Goal: Task Accomplishment & Management: Complete application form

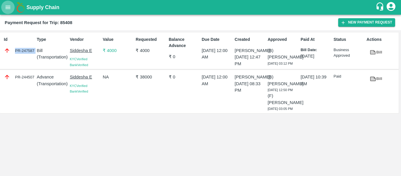
click at [8, 9] on icon "open drawer" at bounding box center [8, 7] width 6 height 6
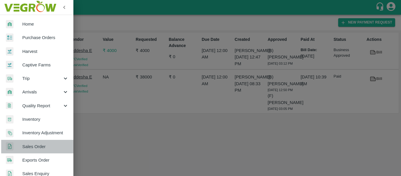
click at [40, 144] on span "Sales Order" at bounding box center [45, 146] width 46 height 6
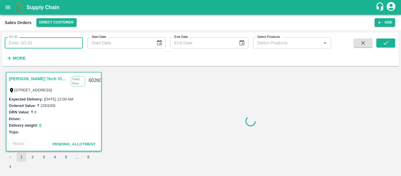
click at [26, 41] on input "SO ID" at bounding box center [44, 42] width 78 height 11
paste input "576371"
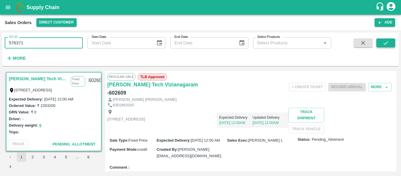
type input "576371"
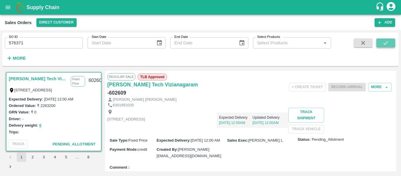
click at [384, 43] on icon "submit" at bounding box center [385, 43] width 6 height 6
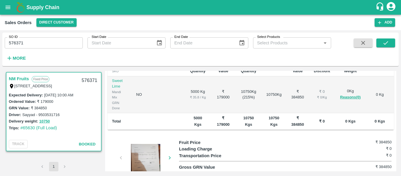
scroll to position [118, 0]
click at [37, 129] on link "#65630 (Full Load)" at bounding box center [38, 127] width 37 height 5
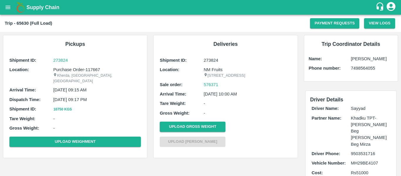
click at [22, 22] on b "Trip - 65630 (Full Load)" at bounding box center [29, 23] width 48 height 5
copy b "65630"
click at [5, 7] on icon "open drawer" at bounding box center [8, 7] width 6 height 6
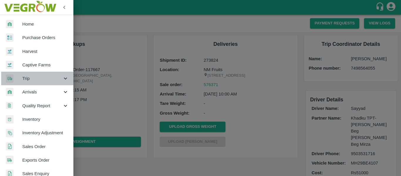
click at [59, 75] on span "Trip" at bounding box center [42, 78] width 40 height 6
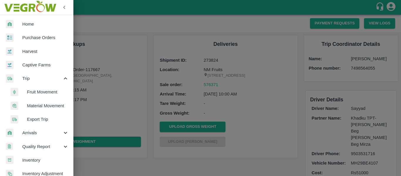
click at [49, 88] on li "Fruit Movement" at bounding box center [39, 91] width 69 height 13
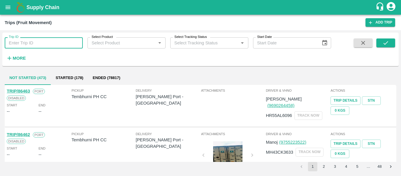
click at [30, 42] on input "Trip ID" at bounding box center [44, 42] width 78 height 11
paste input "65630"
type input "65630"
click at [381, 45] on button "submit" at bounding box center [385, 42] width 19 height 9
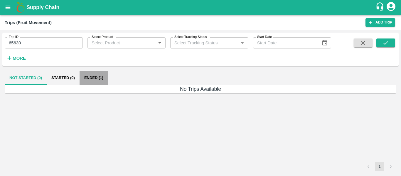
click at [96, 75] on button "Ended (1)" at bounding box center [93, 78] width 28 height 14
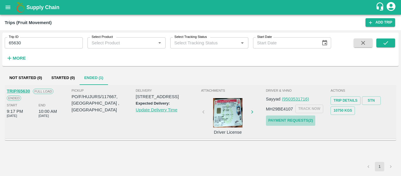
click at [283, 123] on link "Payment Requests( 2 )" at bounding box center [290, 120] width 49 height 10
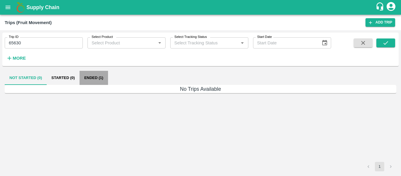
click at [95, 80] on button "Ended (1)" at bounding box center [93, 78] width 28 height 14
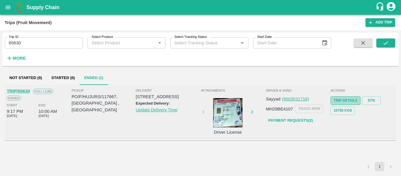
click at [338, 98] on link "Trip Details" at bounding box center [345, 100] width 30 height 9
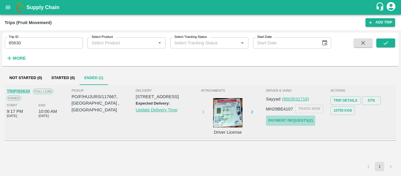
click at [287, 124] on link "Payment Requests( 2 )" at bounding box center [290, 120] width 49 height 10
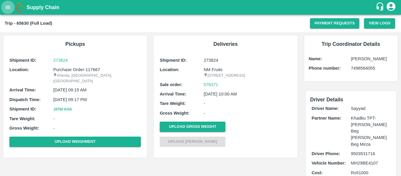
click at [9, 9] on icon "open drawer" at bounding box center [8, 7] width 6 height 6
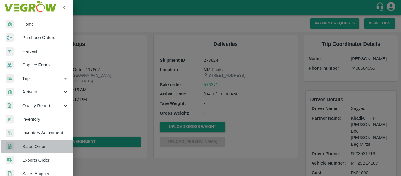
click at [43, 151] on link "Sales Order" at bounding box center [36, 146] width 73 height 13
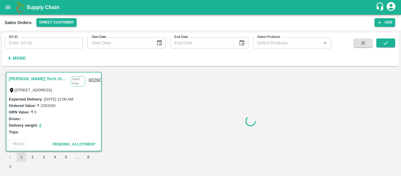
click at [16, 48] on input "SO ID" at bounding box center [44, 42] width 78 height 11
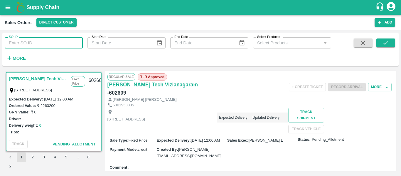
paste input "576371"
type input "576371"
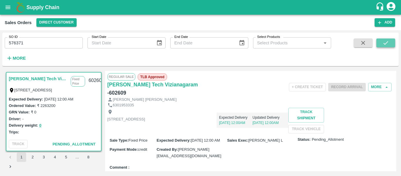
click at [381, 42] on button "submit" at bounding box center [385, 42] width 19 height 9
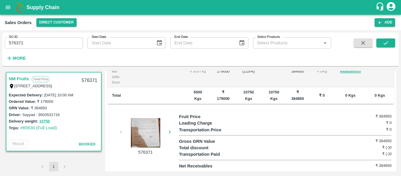
scroll to position [149, 0]
click at [150, 133] on div at bounding box center [145, 132] width 44 height 29
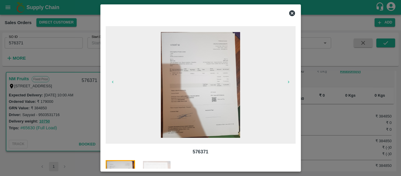
click at [157, 163] on img at bounding box center [156, 174] width 29 height 29
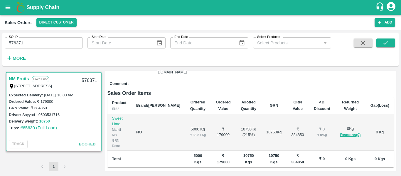
scroll to position [80, 0]
click at [30, 128] on link "#65630 (Full Load)" at bounding box center [38, 127] width 37 height 5
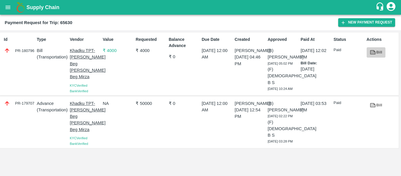
click at [375, 50] on icon at bounding box center [372, 52] width 6 height 6
click at [6, 8] on icon "open drawer" at bounding box center [8, 7] width 6 height 6
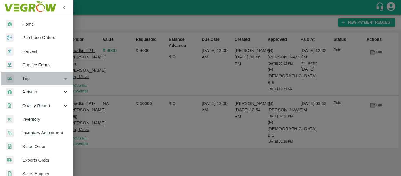
click at [55, 78] on span "Trip" at bounding box center [42, 78] width 40 height 6
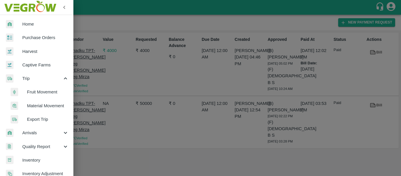
click at [43, 90] on span "Fruit Movement" at bounding box center [48, 92] width 42 height 6
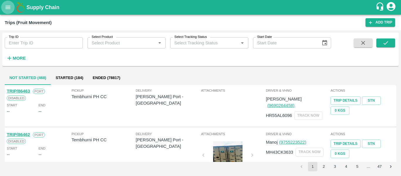
click at [7, 9] on icon "open drawer" at bounding box center [8, 7] width 6 height 6
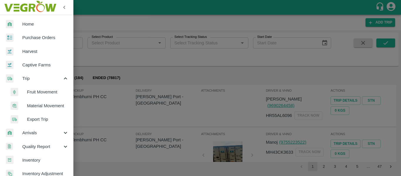
click at [43, 95] on li "Fruit Movement" at bounding box center [39, 91] width 69 height 13
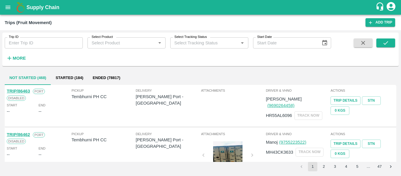
click at [43, 95] on div "Disabled" at bounding box center [39, 97] width 64 height 6
click at [5, 11] on button "open drawer" at bounding box center [7, 7] width 13 height 13
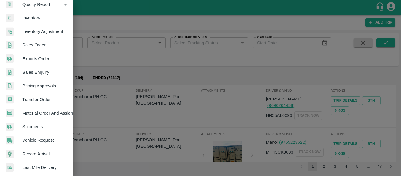
scroll to position [199, 0]
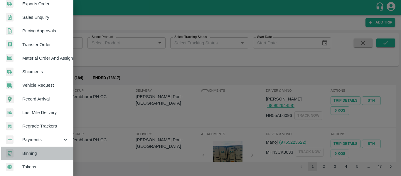
click at [46, 147] on link "Binning" at bounding box center [36, 152] width 73 height 13
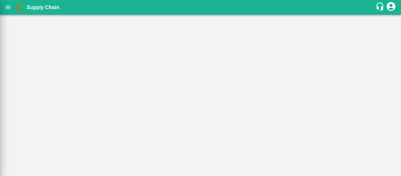
scroll to position [197, 0]
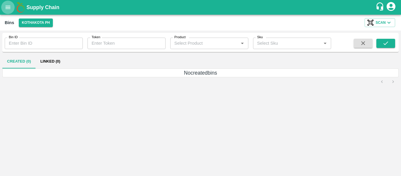
click at [3, 2] on button "open drawer" at bounding box center [7, 7] width 13 height 13
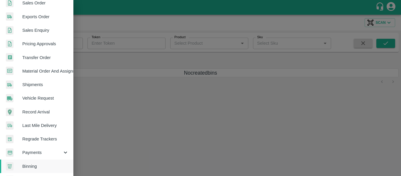
scroll to position [190, 0]
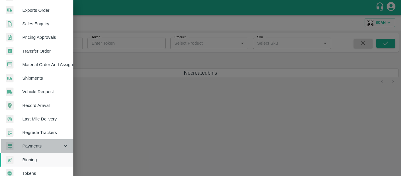
click at [65, 148] on icon at bounding box center [65, 146] width 6 height 6
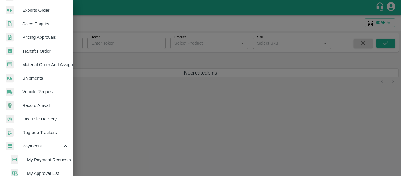
click at [46, 160] on span "My Payment Requests" at bounding box center [48, 159] width 42 height 6
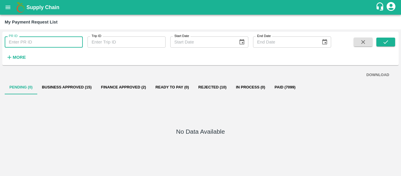
click at [16, 41] on input "PR ID" at bounding box center [44, 41] width 78 height 11
click at [18, 41] on input "PR ID" at bounding box center [44, 41] width 78 height 11
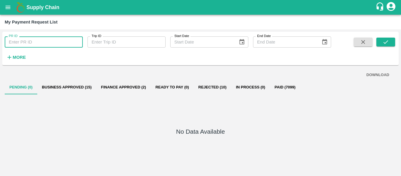
click at [18, 41] on input "PR ID" at bounding box center [44, 41] width 78 height 11
paste input "247587"
type input "247587"
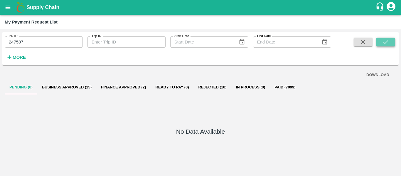
click at [385, 42] on icon "submit" at bounding box center [385, 42] width 6 height 6
click at [58, 90] on button "Business Approved (1)" at bounding box center [65, 87] width 57 height 14
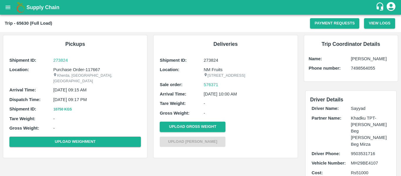
click at [16, 23] on b "Trip - 65630 (Full Load)" at bounding box center [29, 23] width 48 height 5
copy b "65630"
click at [13, 9] on button "open drawer" at bounding box center [7, 7] width 13 height 13
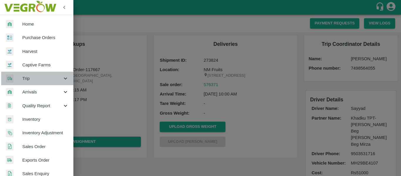
click at [60, 72] on div "Trip" at bounding box center [36, 78] width 73 height 13
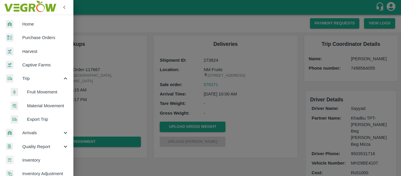
click at [45, 94] on span "Fruit Movement" at bounding box center [48, 92] width 42 height 6
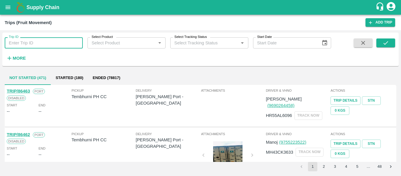
click at [18, 48] on input "Trip ID" at bounding box center [44, 42] width 78 height 11
paste input "65630"
type input "65630"
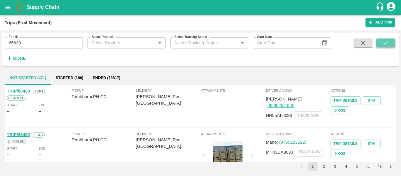
click at [386, 40] on icon "submit" at bounding box center [385, 43] width 6 height 6
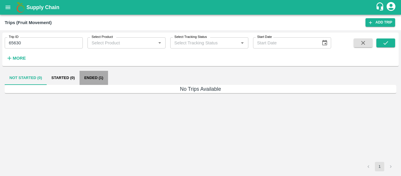
click at [88, 82] on button "Ended (1)" at bounding box center [93, 78] width 28 height 14
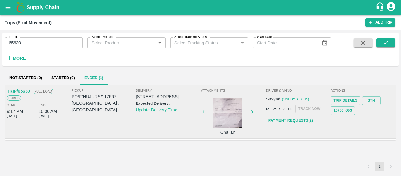
click at [233, 120] on div at bounding box center [228, 112] width 44 height 29
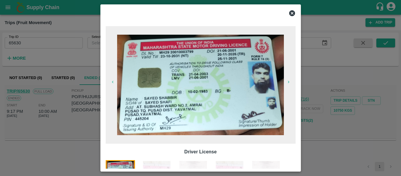
click at [289, 13] on icon at bounding box center [292, 13] width 6 height 6
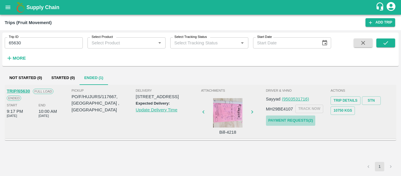
click at [299, 116] on link "Payment Requests( 2 )" at bounding box center [290, 120] width 49 height 10
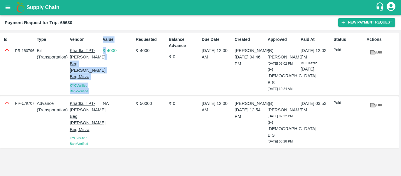
drag, startPoint x: 104, startPoint y: 67, endPoint x: 73, endPoint y: 66, distance: 31.1
click at [73, 66] on div "Id PR-180796 Type Bill ( Transportation ) Vendor Khadku TPT-[PERSON_NAME] Beg […" at bounding box center [199, 64] width 398 height 63
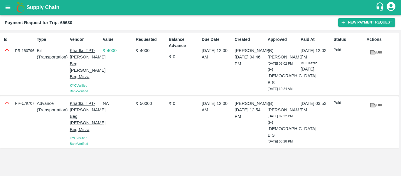
click at [106, 67] on div "Value ₹ 4000" at bounding box center [116, 64] width 33 height 60
click at [67, 54] on p "( Transportation )" at bounding box center [52, 57] width 30 height 6
drag, startPoint x: 67, startPoint y: 48, endPoint x: 76, endPoint y: 51, distance: 9.2
click at [76, 51] on div "Id PR-180796 Type Bill ( Transportation ) Vendor Khadku TPT-[PERSON_NAME] Beg […" at bounding box center [199, 64] width 398 height 63
click at [112, 61] on div "Value ₹ 4000" at bounding box center [116, 64] width 33 height 60
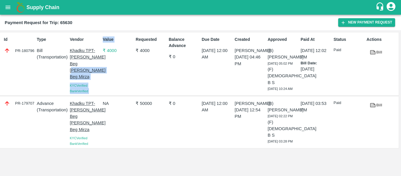
drag, startPoint x: 103, startPoint y: 65, endPoint x: 87, endPoint y: 67, distance: 15.6
click at [87, 67] on div "Id PR-180796 Type Bill ( Transportation ) Vendor Khadku TPT-[PERSON_NAME] Beg […" at bounding box center [199, 64] width 398 height 63
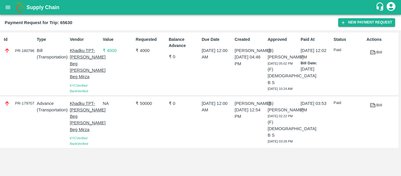
click at [118, 66] on div "Value ₹ 4000" at bounding box center [116, 64] width 33 height 60
click at [376, 53] on link "Bill" at bounding box center [375, 52] width 19 height 10
click at [350, 23] on button "New Payment Request" at bounding box center [366, 22] width 57 height 9
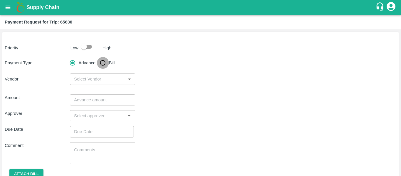
click at [104, 65] on input "Bill" at bounding box center [103, 63] width 12 height 12
radio input "true"
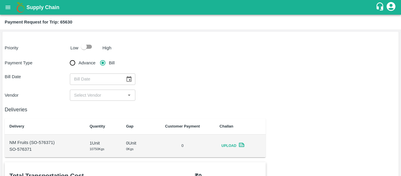
click at [243, 145] on icon at bounding box center [241, 144] width 4 height 3
